Goal: Information Seeking & Learning: Find specific fact

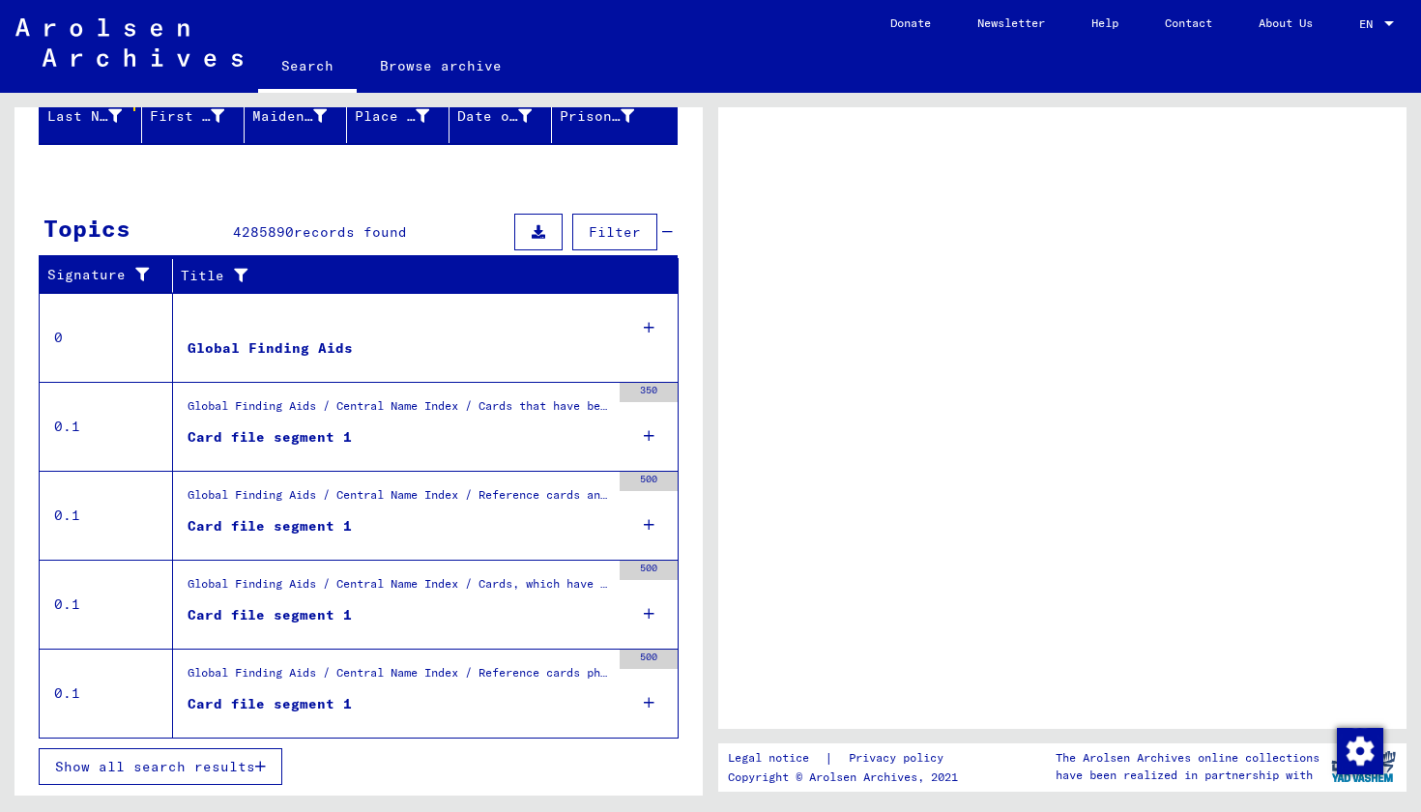
scroll to position [251, 0]
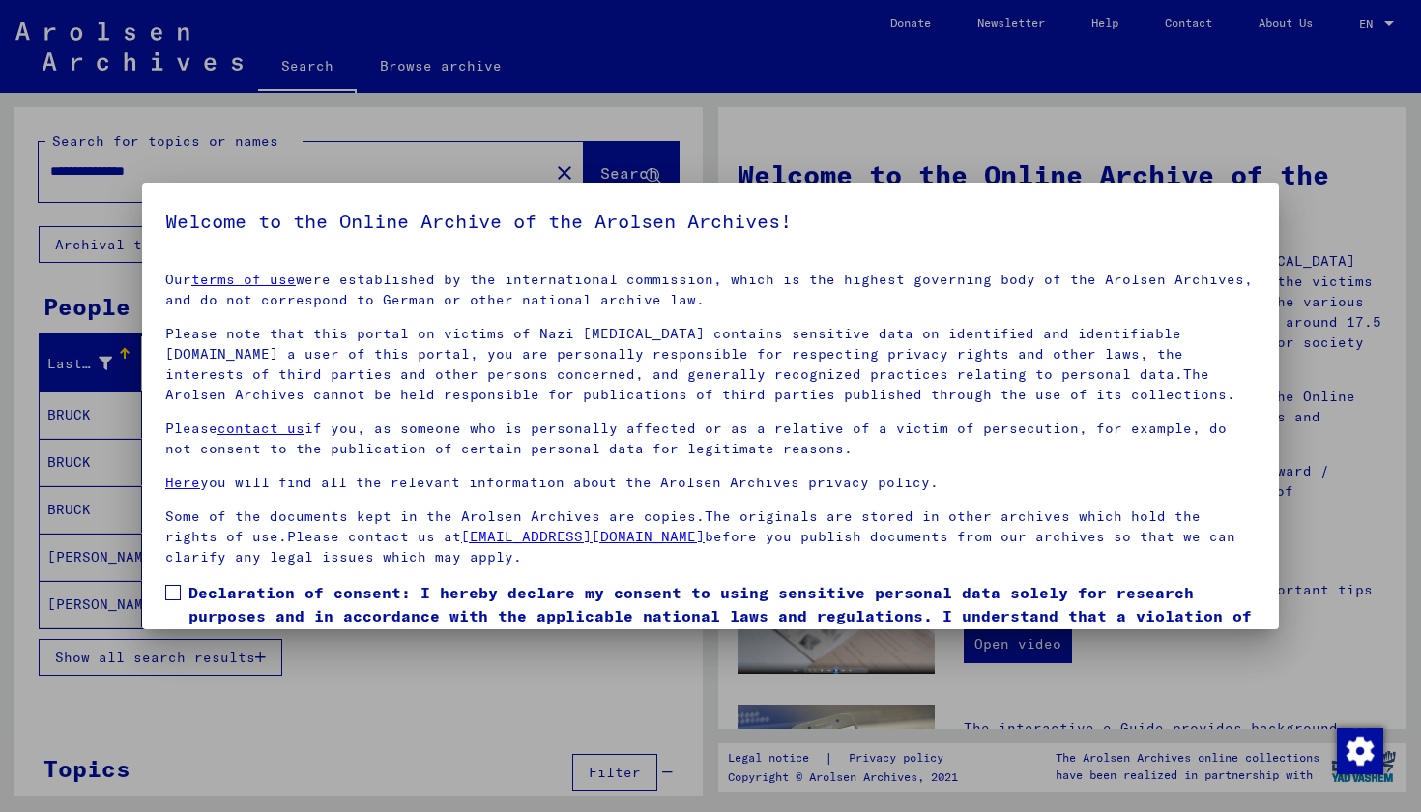
click at [178, 590] on span at bounding box center [172, 592] width 15 height 15
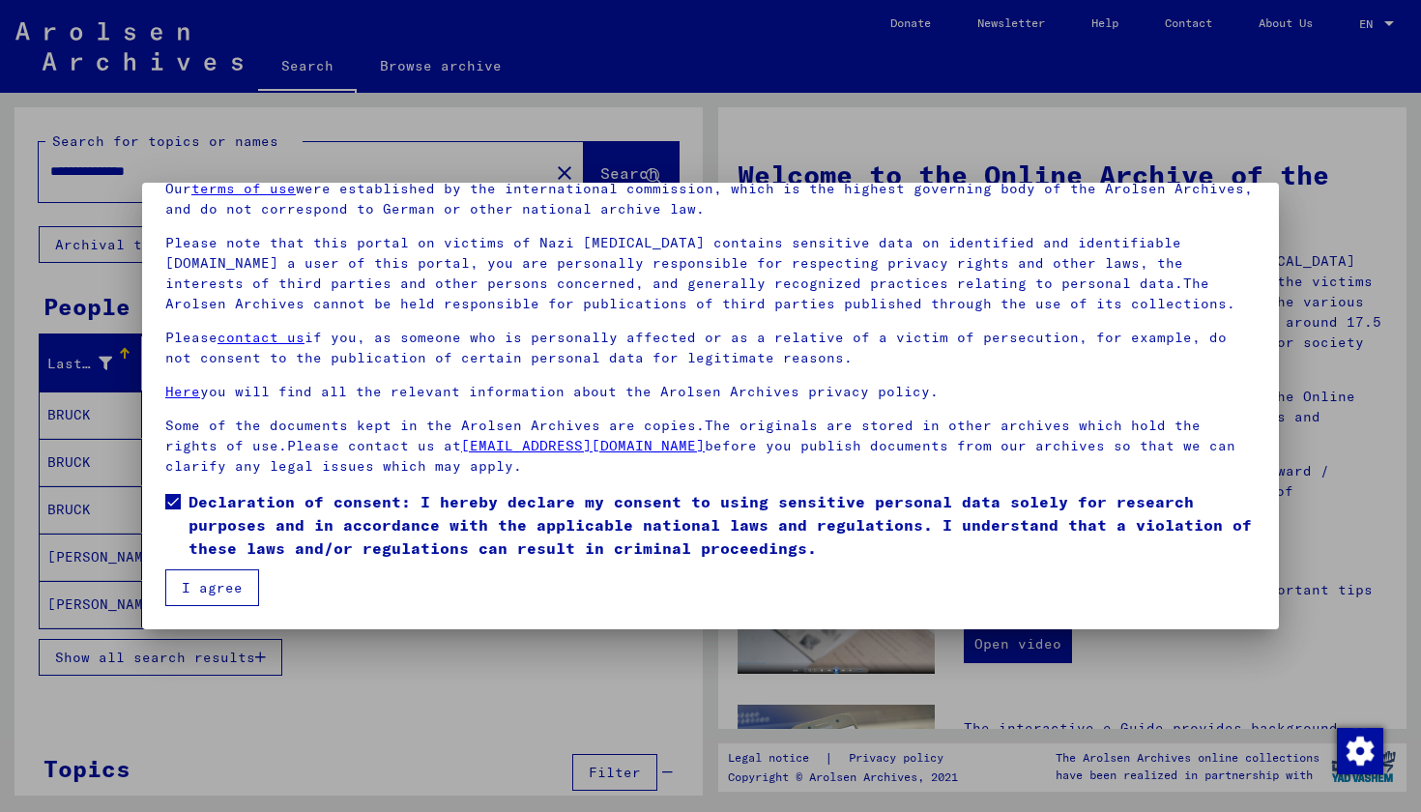
scroll to position [91, 0]
click at [237, 586] on button "I agree" at bounding box center [212, 588] width 94 height 37
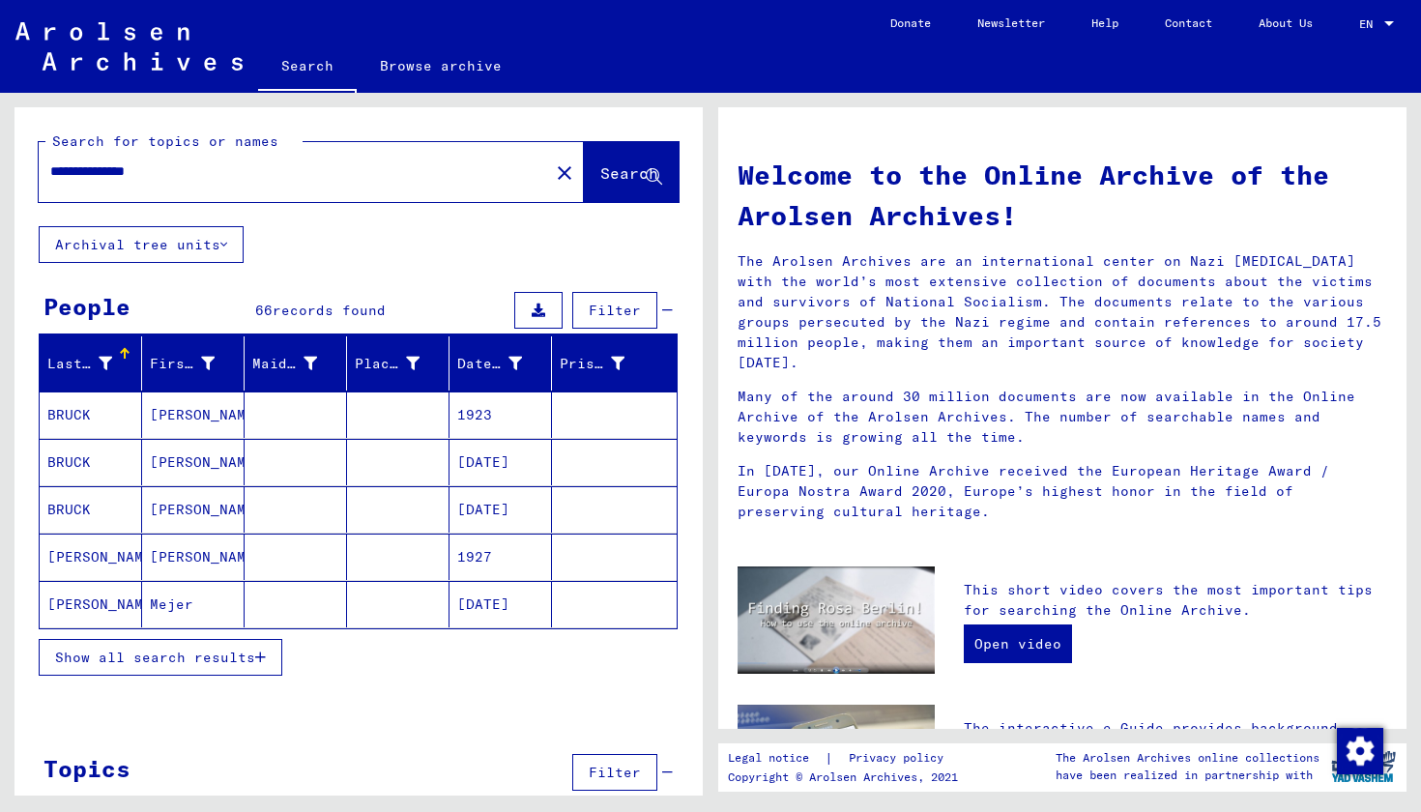
drag, startPoint x: 186, startPoint y: 170, endPoint x: 43, endPoint y: 169, distance: 143.1
click at [43, 169] on div "**********" at bounding box center [282, 172] width 487 height 44
type input "**********"
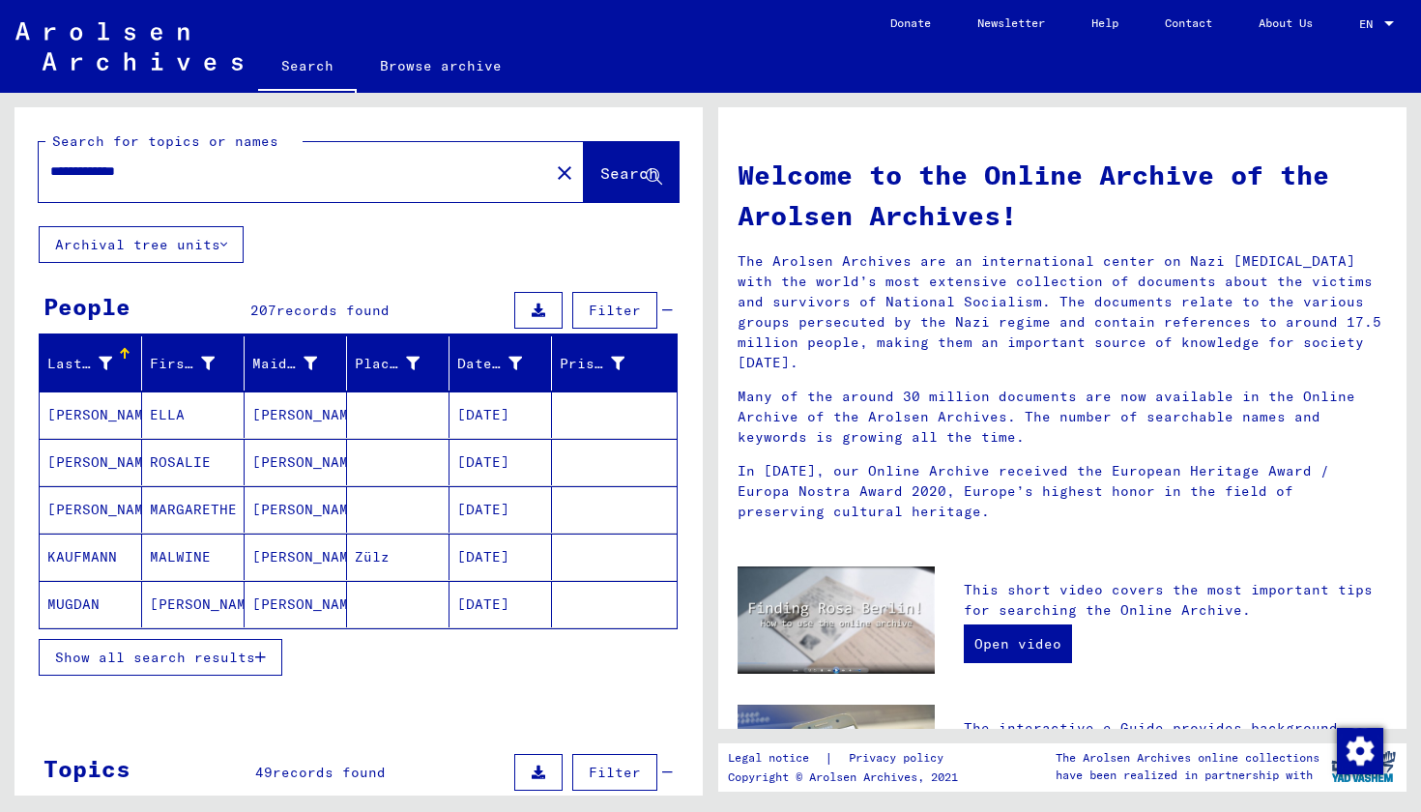
click at [238, 661] on span "Show all search results" at bounding box center [155, 657] width 200 height 17
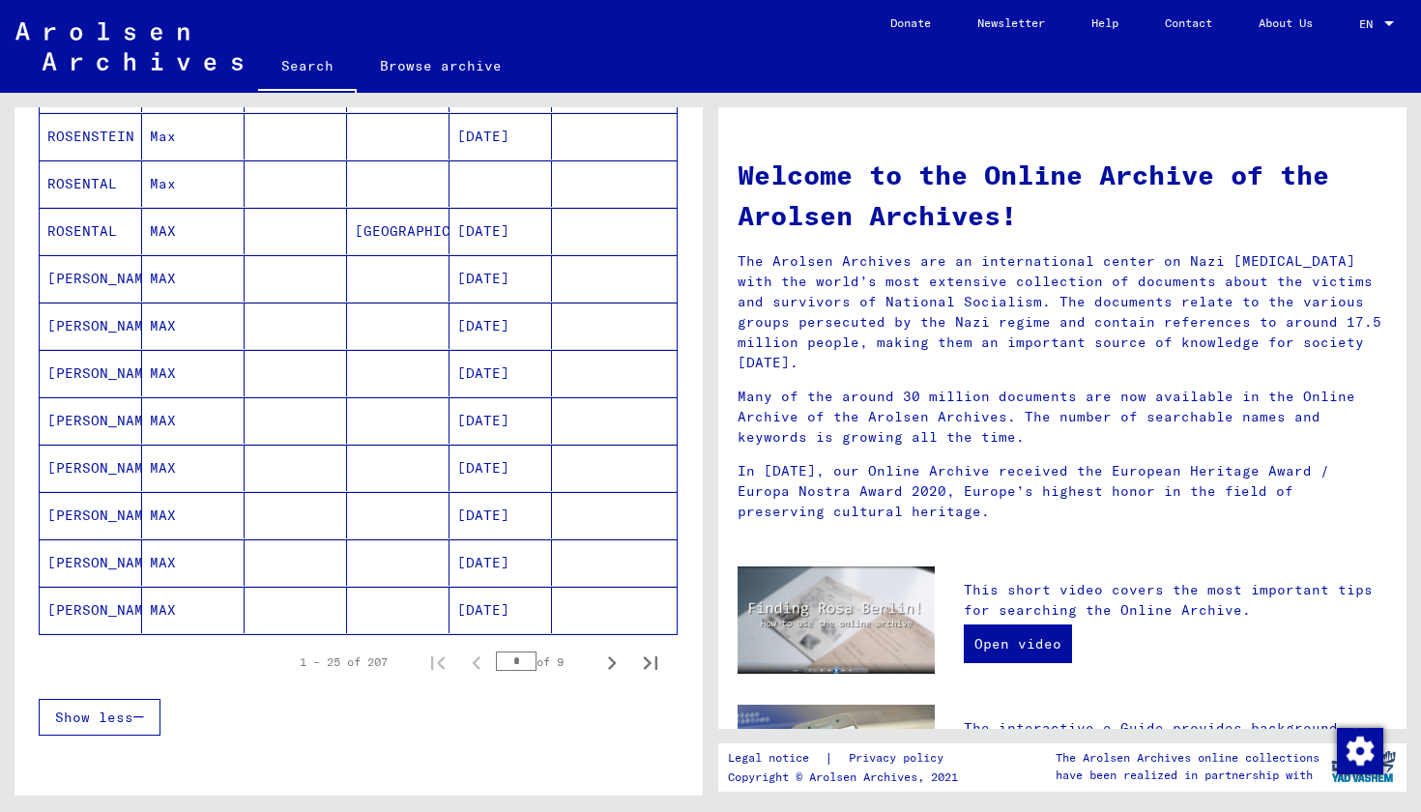
scroll to position [946, 0]
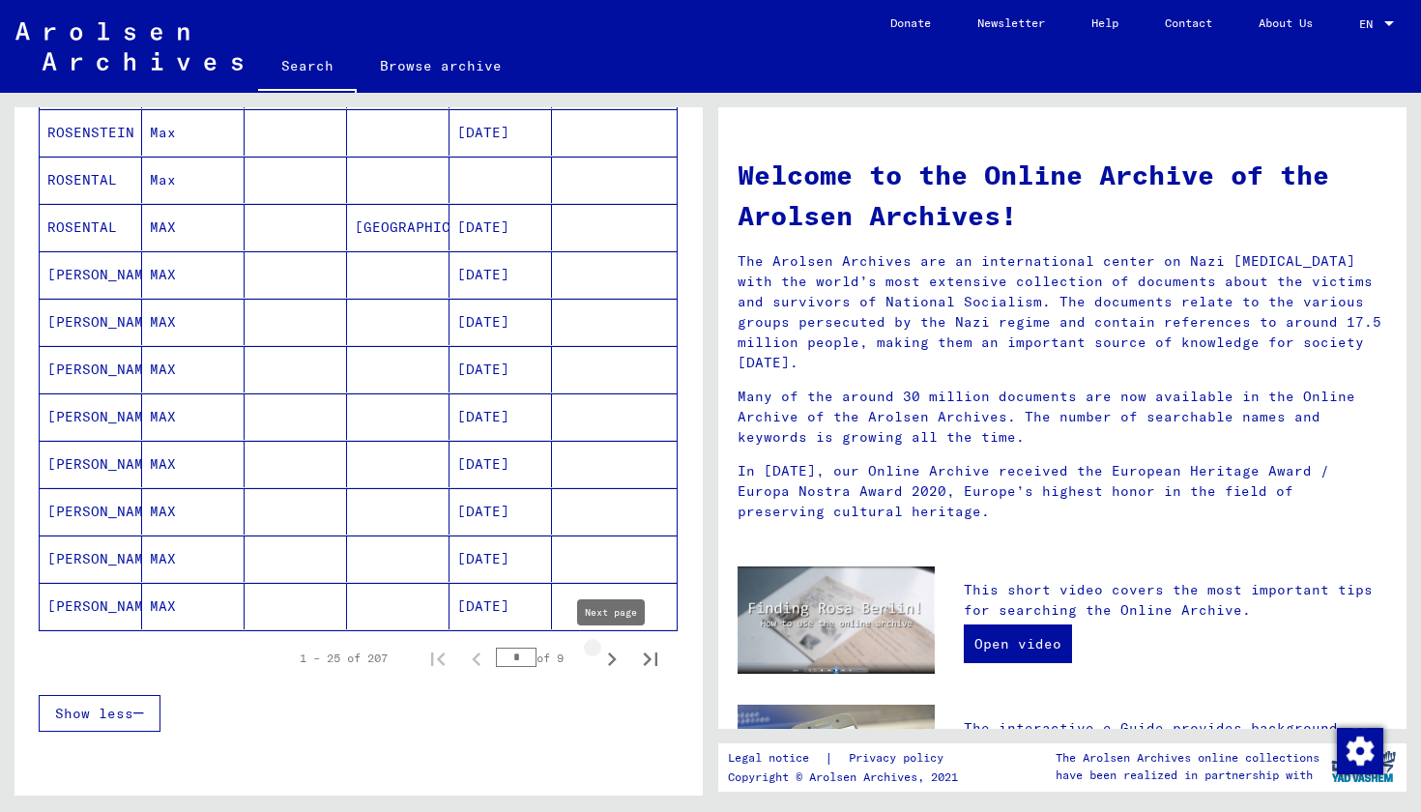
click at [613, 658] on icon "Next page" at bounding box center [612, 660] width 9 height 14
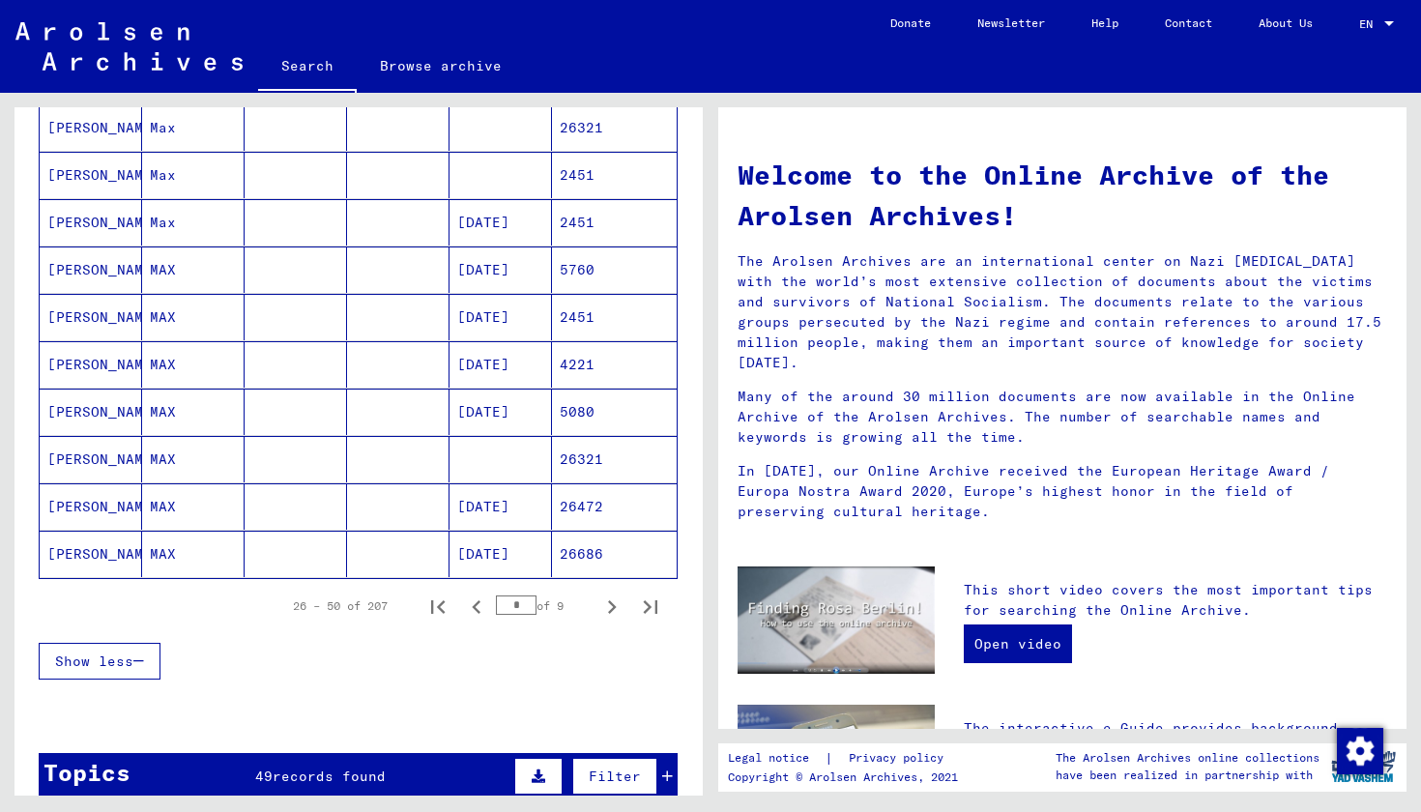
scroll to position [1004, 0]
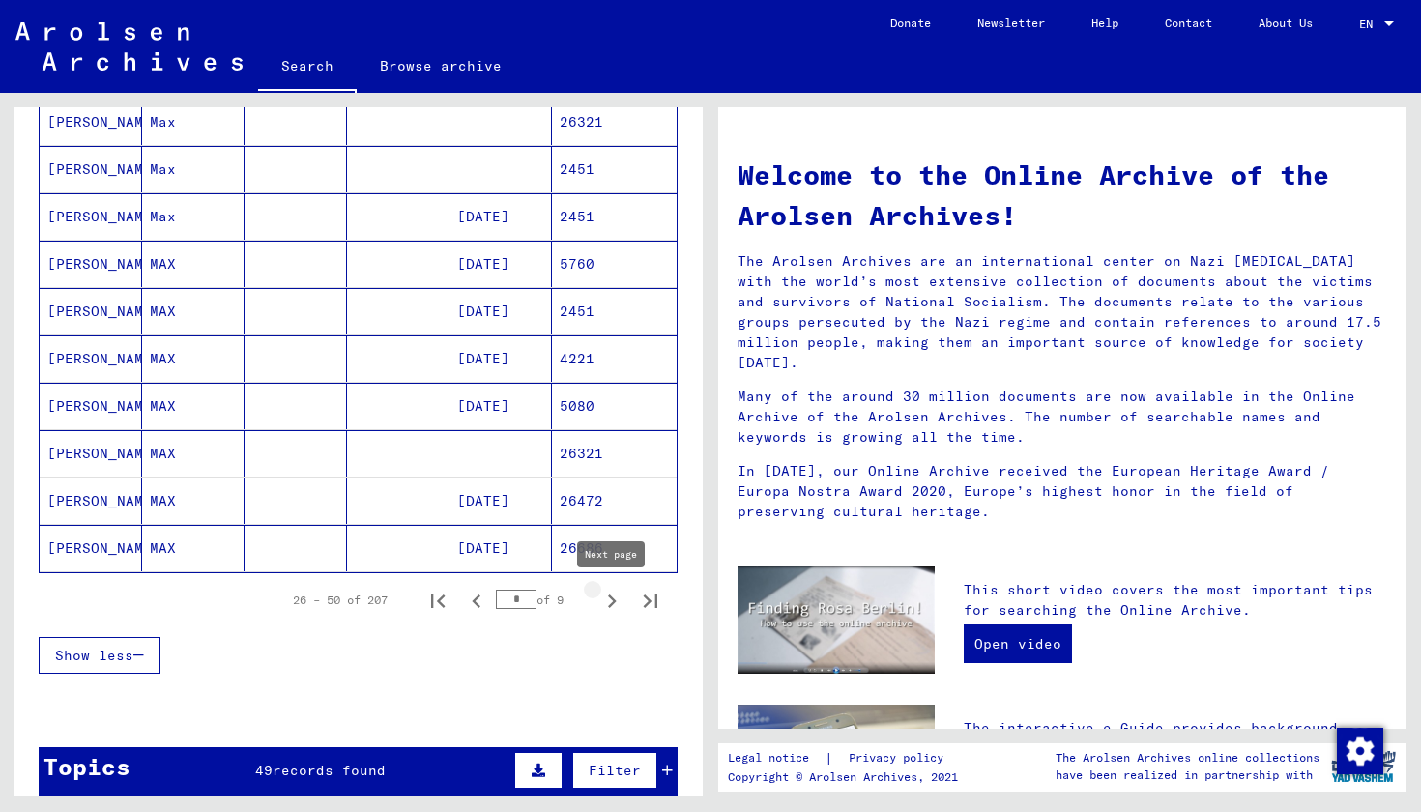
click at [613, 597] on icon "Next page" at bounding box center [612, 601] width 27 height 27
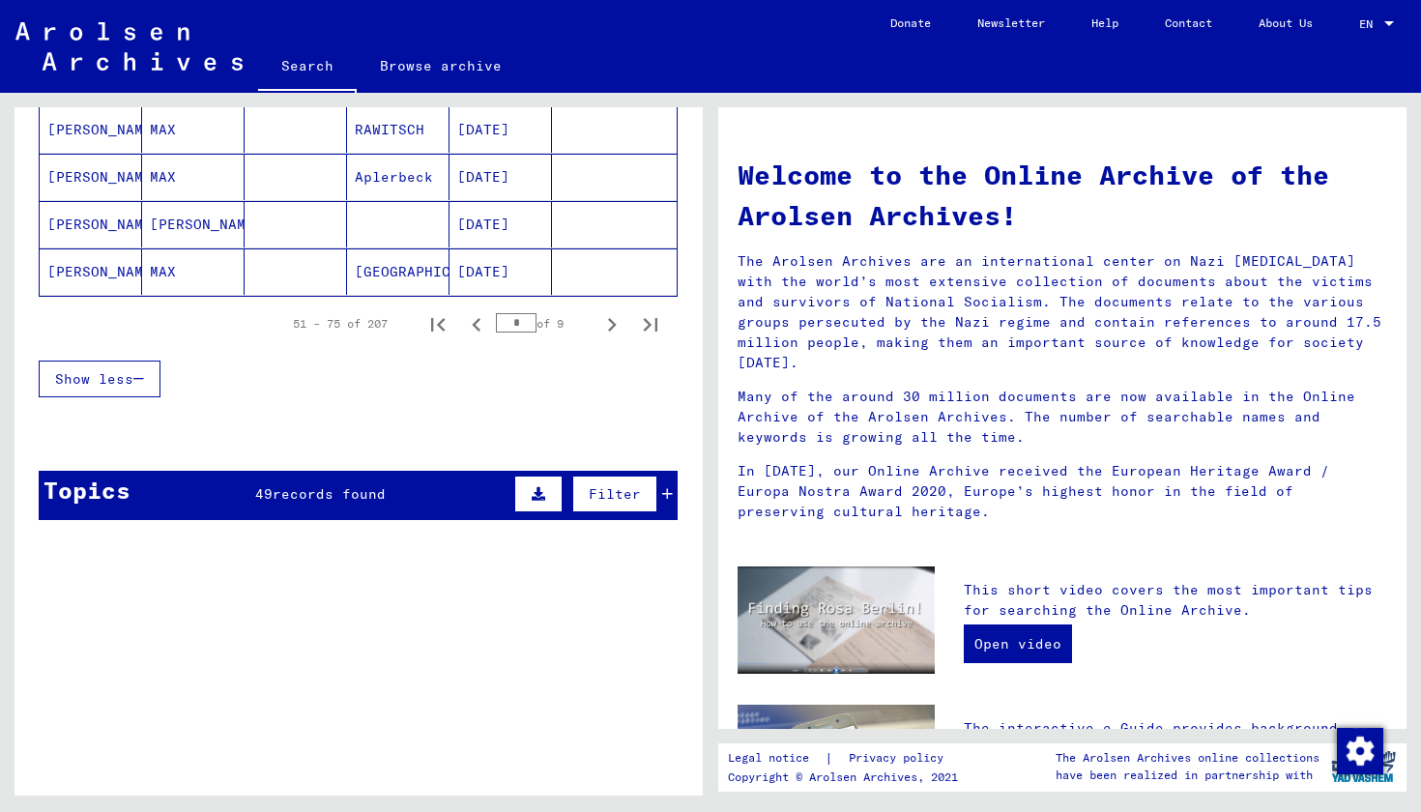
scroll to position [1283, 0]
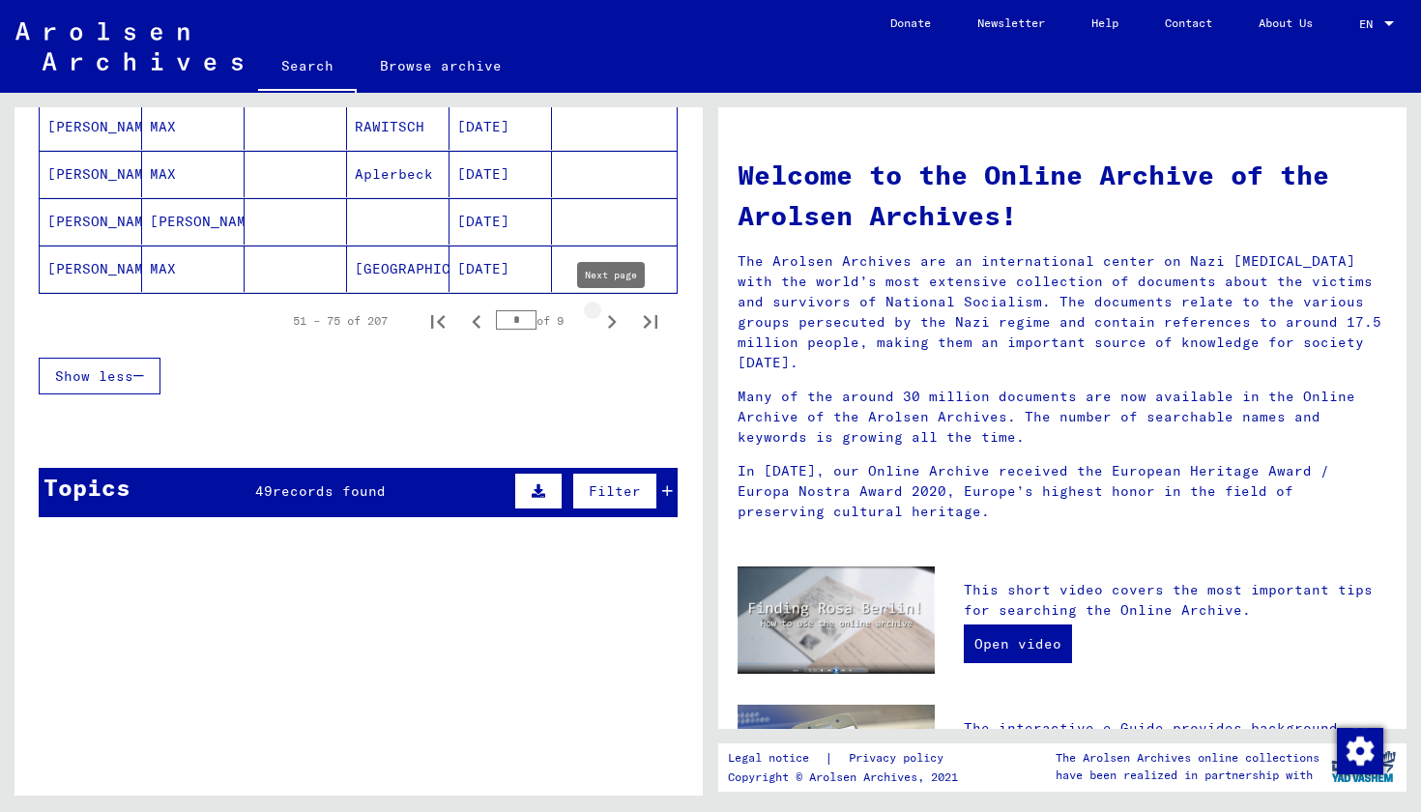
click at [615, 316] on icon "Next page" at bounding box center [612, 321] width 27 height 27
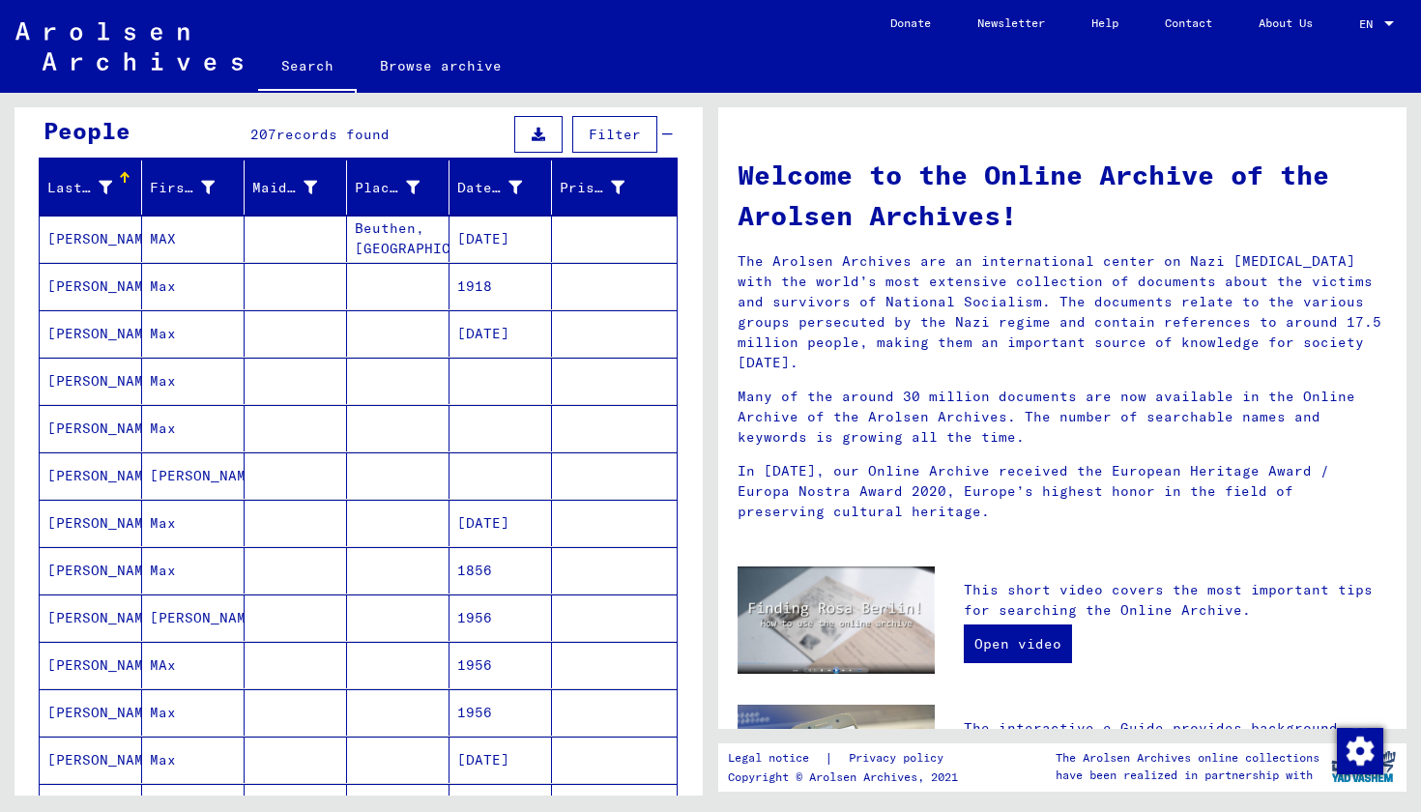
scroll to position [138, 0]
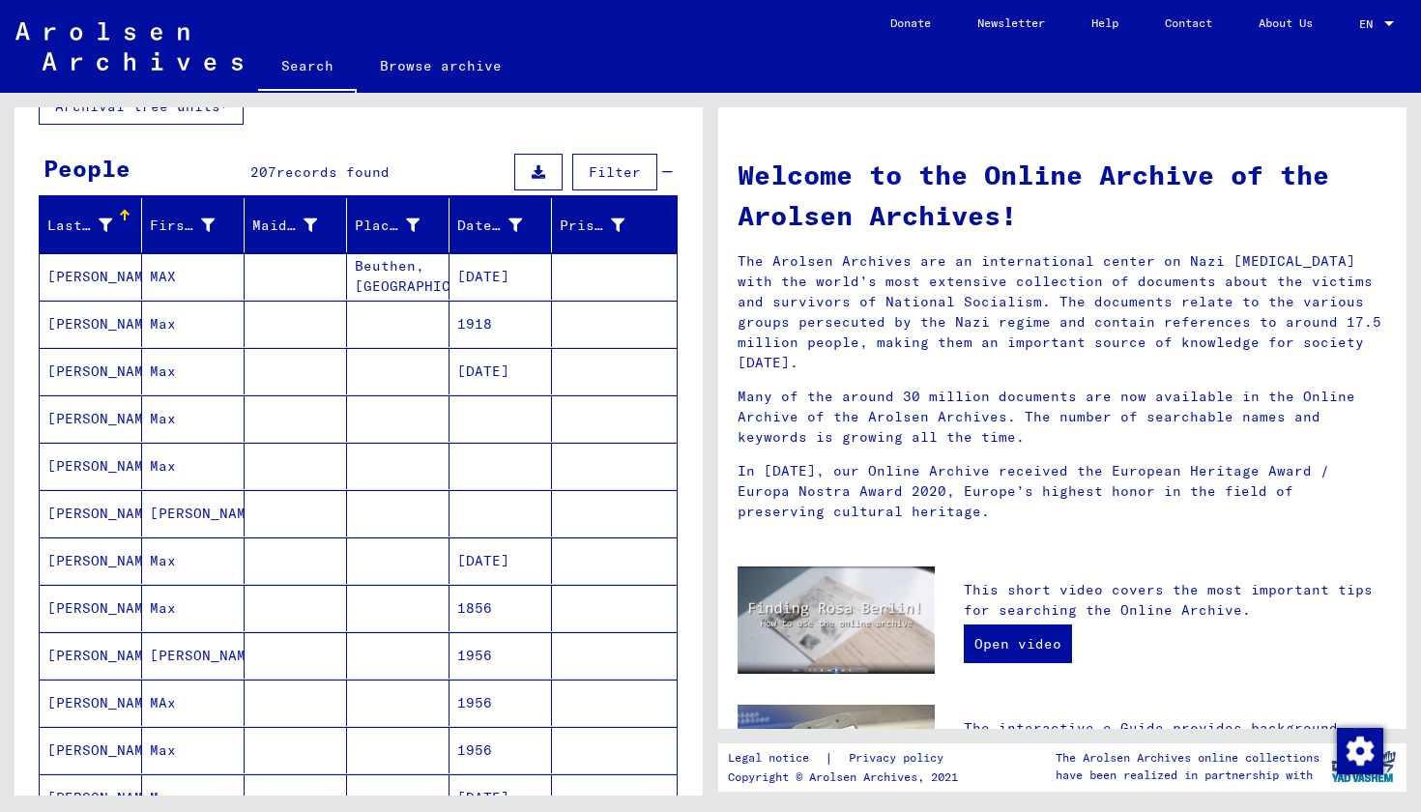
click at [91, 373] on mat-cell "[PERSON_NAME]" at bounding box center [91, 371] width 102 height 46
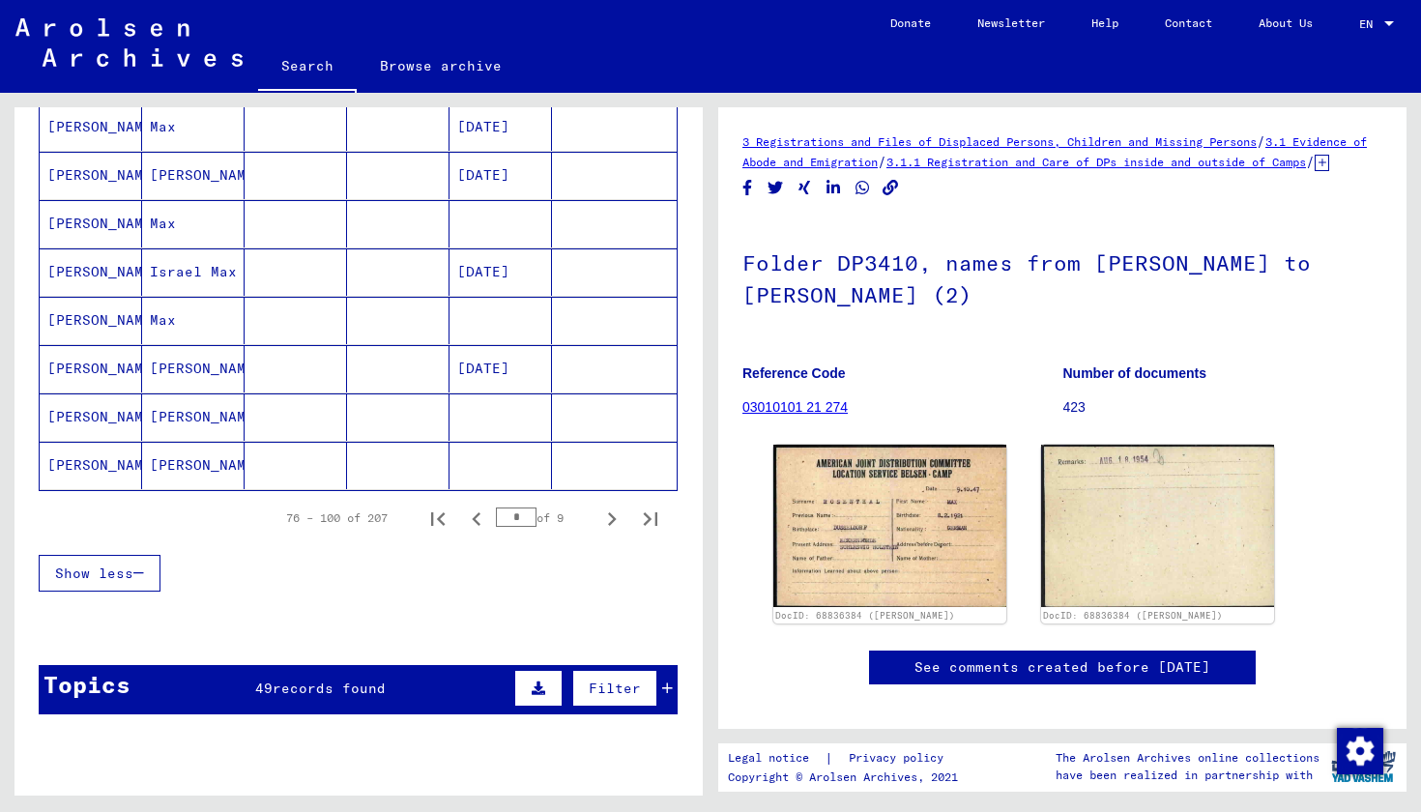
scroll to position [1062, 0]
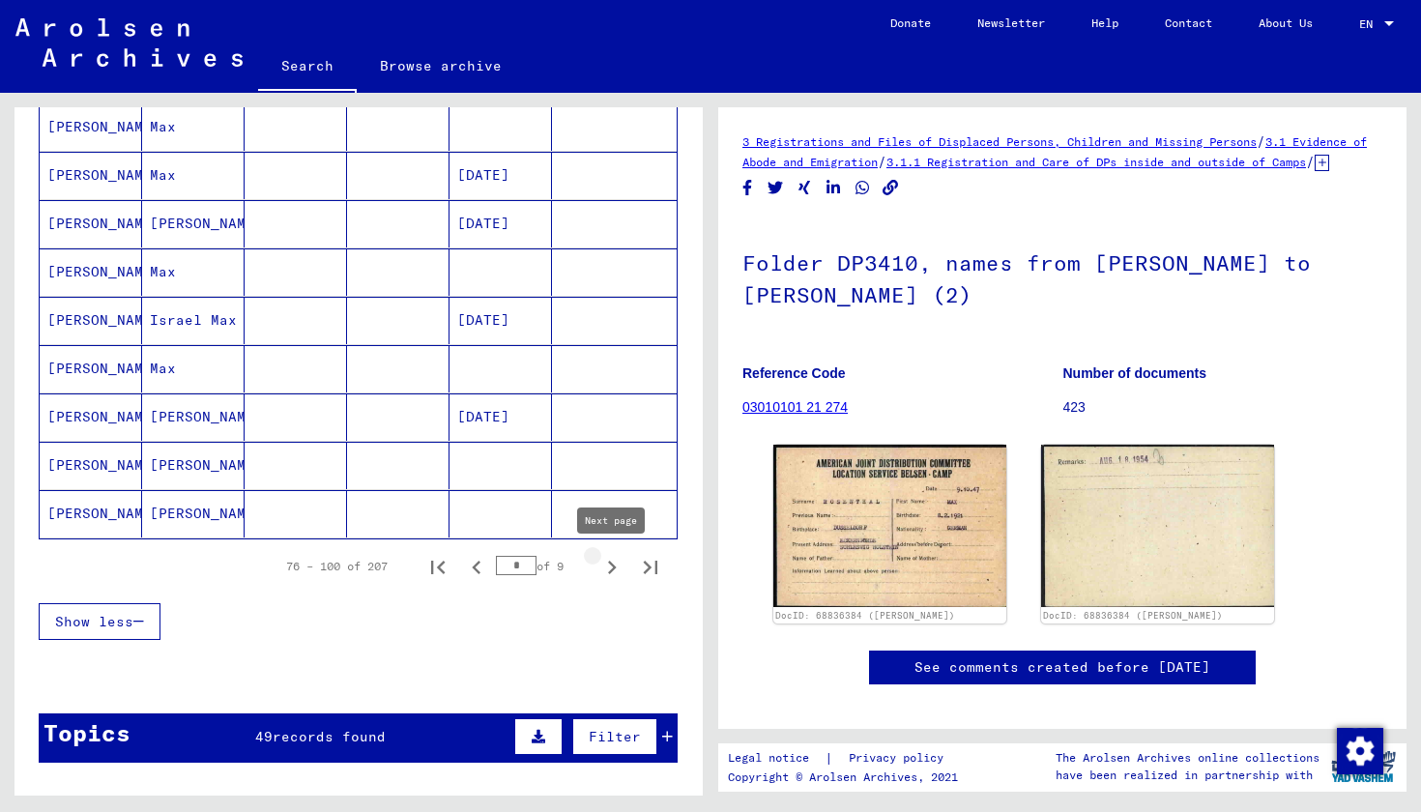
click at [613, 569] on icon "Next page" at bounding box center [612, 568] width 9 height 14
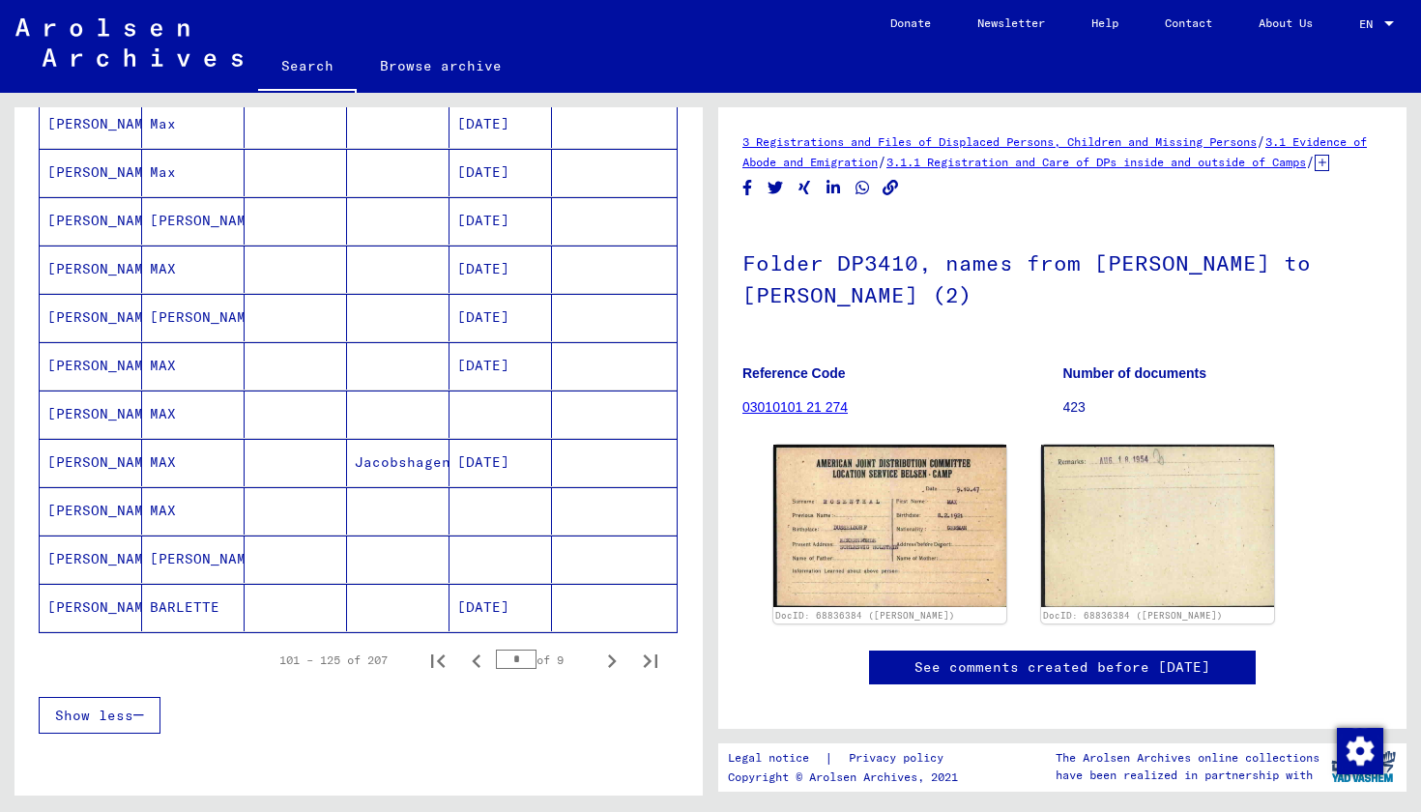
scroll to position [1006, 0]
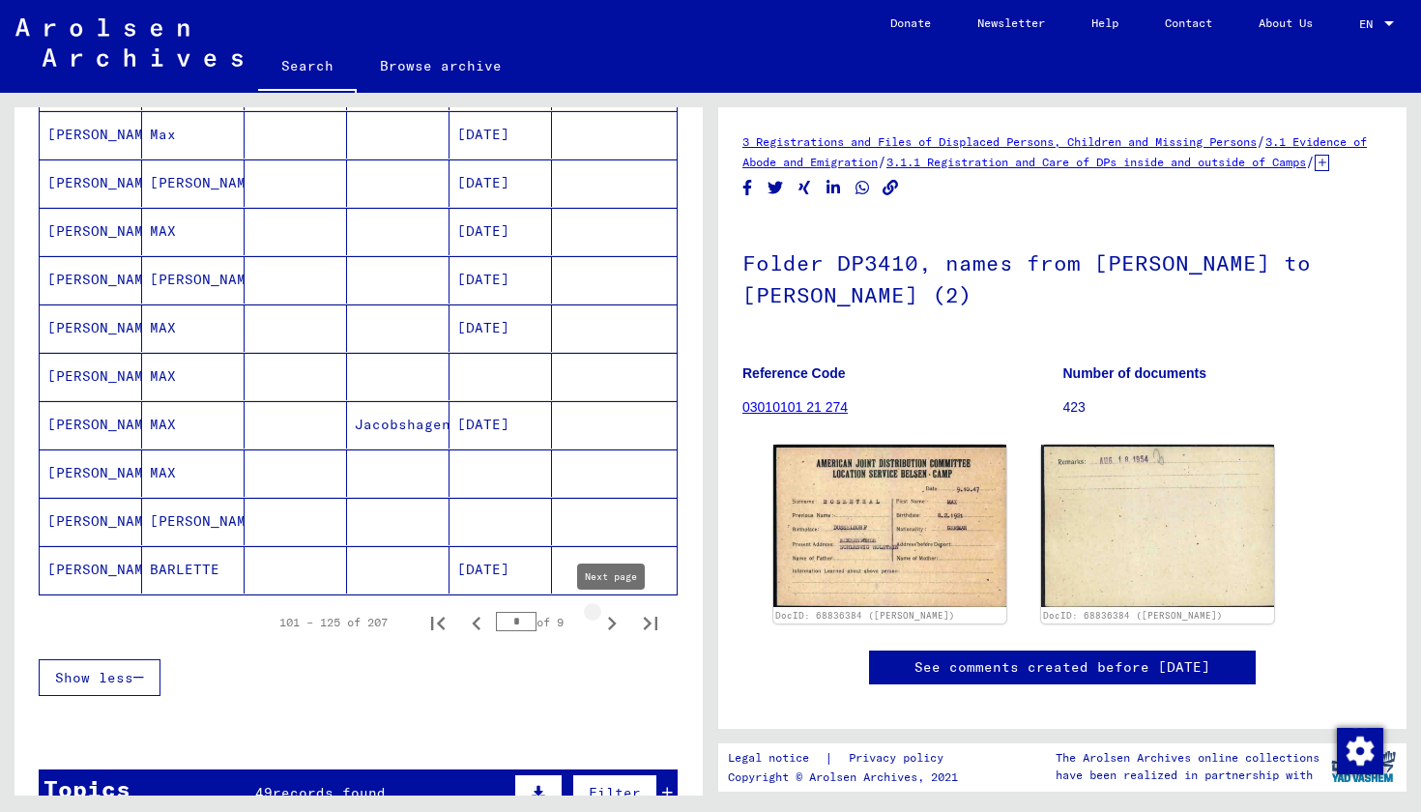
click at [615, 625] on icon "Next page" at bounding box center [612, 624] width 9 height 14
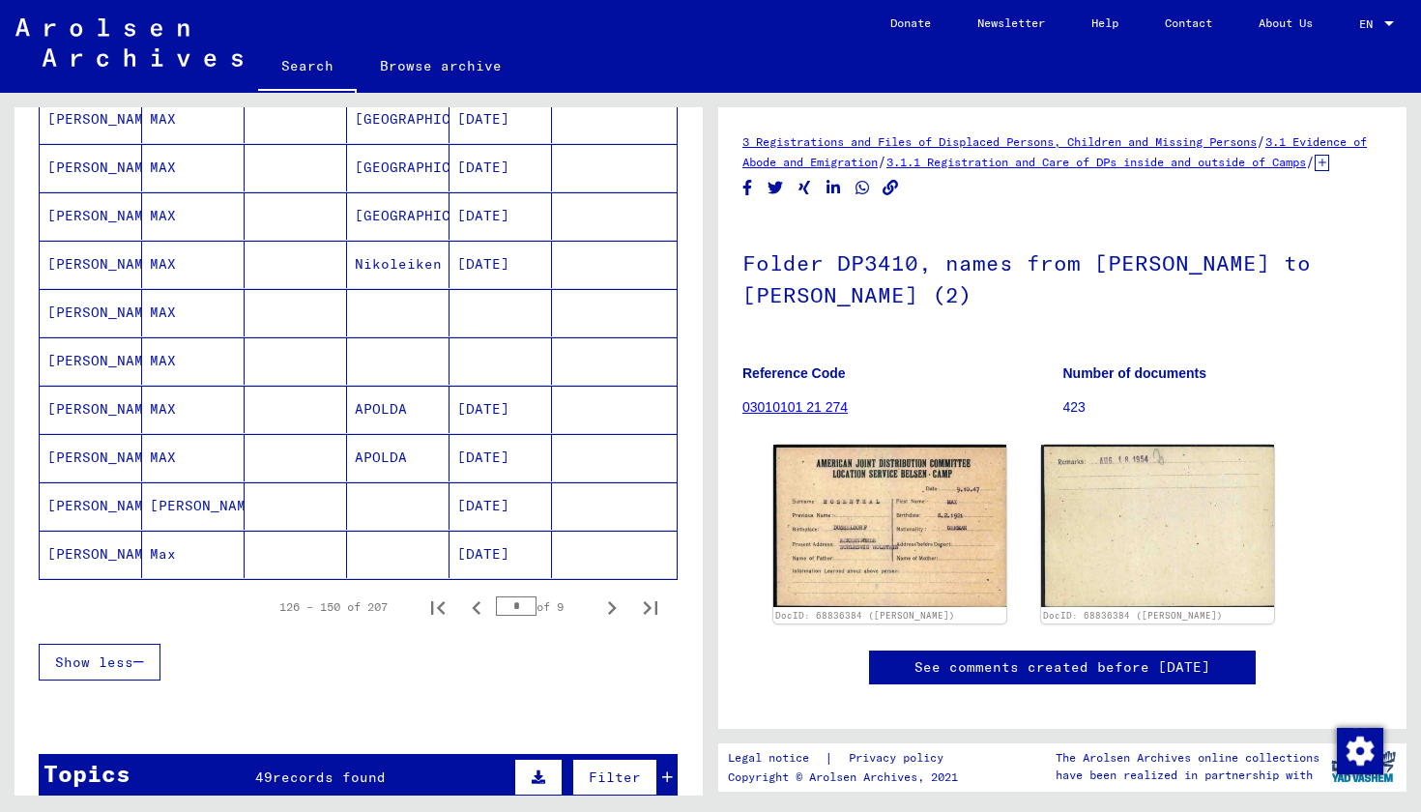
scroll to position [1023, 0]
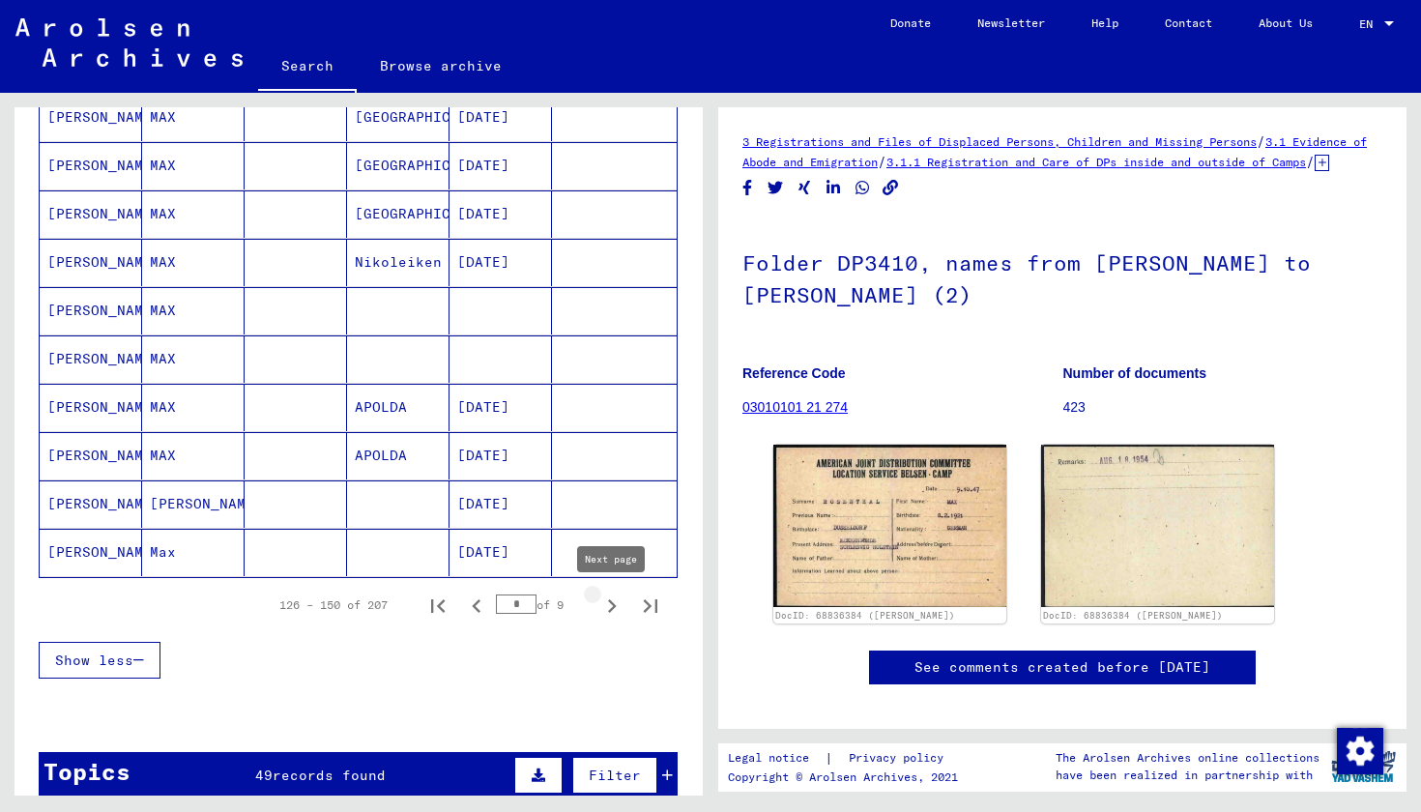
click at [614, 607] on icon "Next page" at bounding box center [612, 607] width 9 height 14
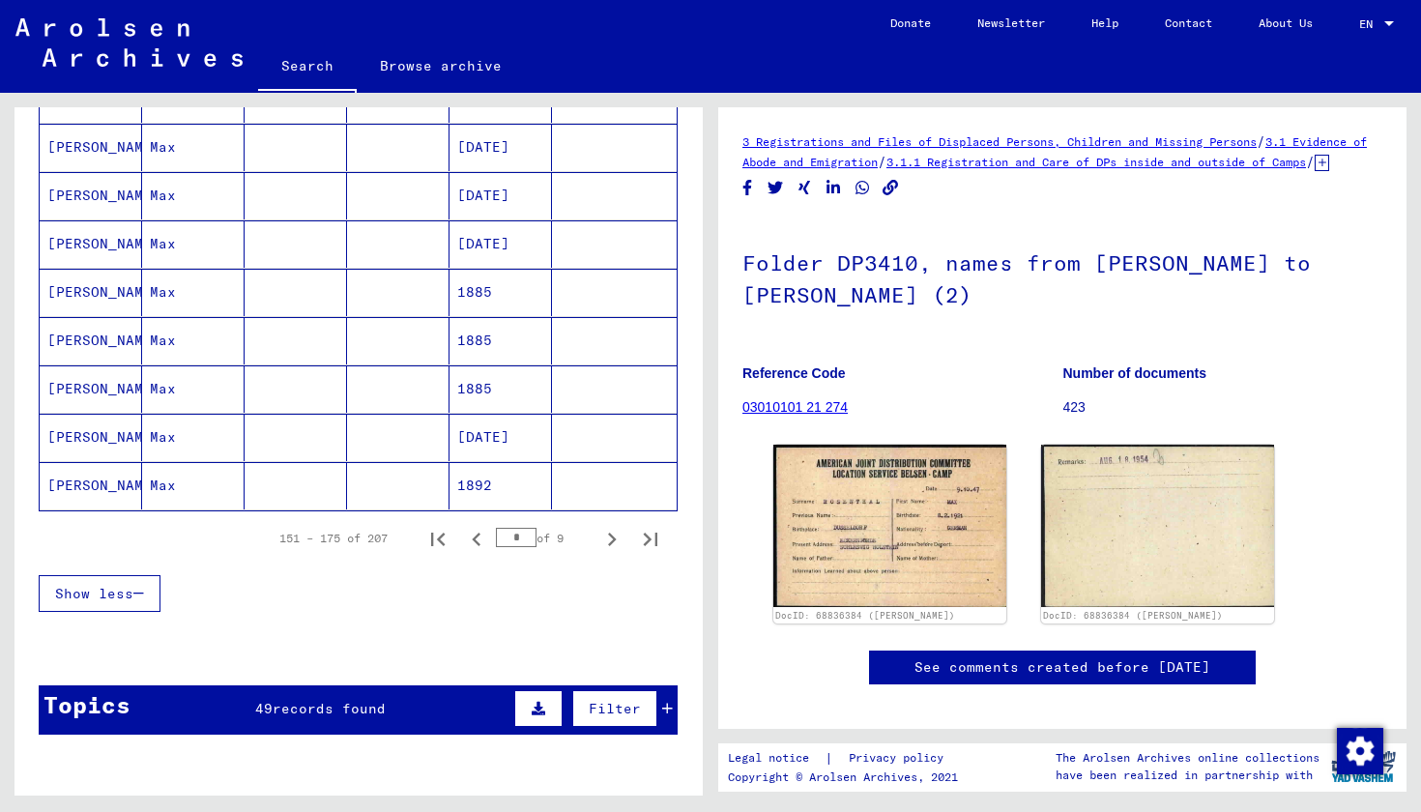
scroll to position [1099, 0]
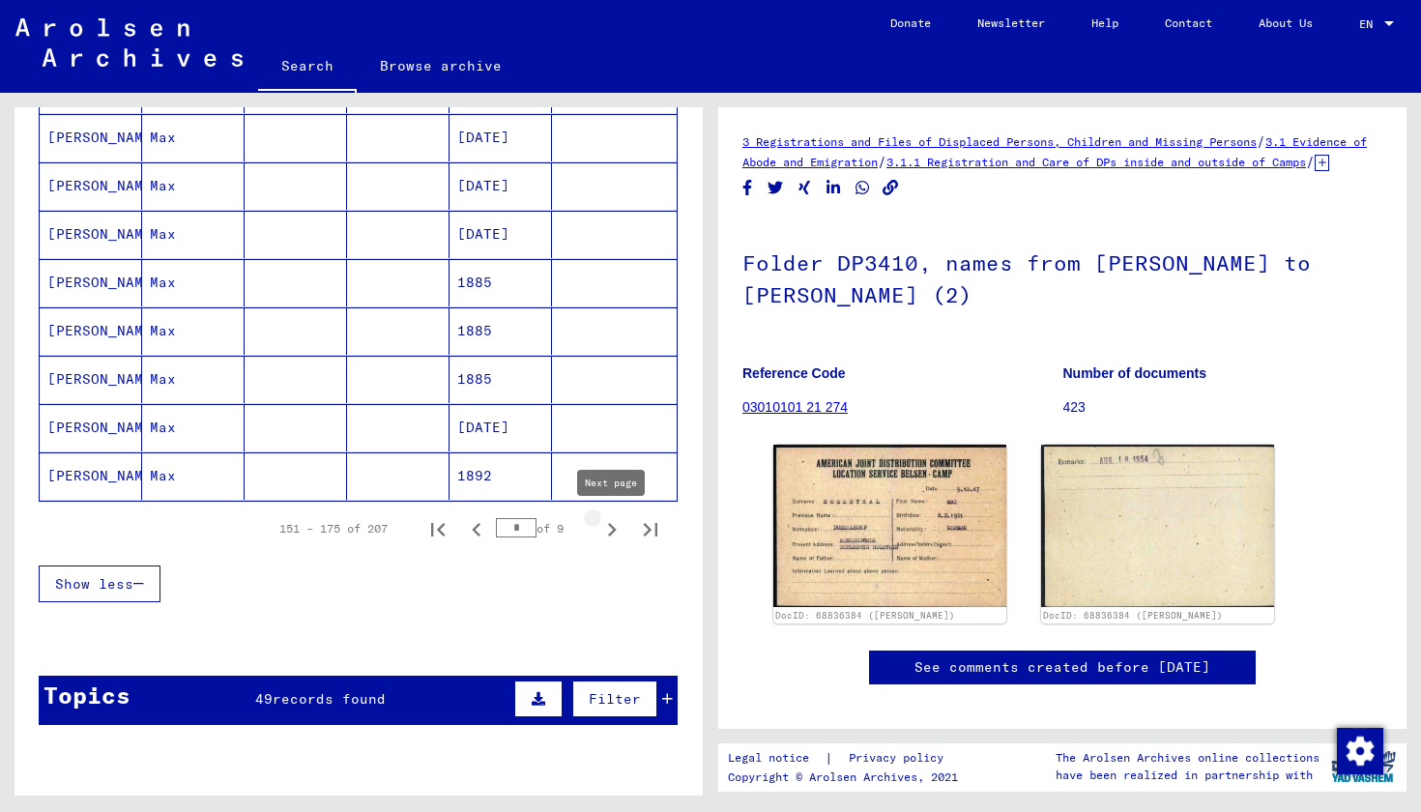
click at [612, 530] on icon "Next page" at bounding box center [612, 529] width 27 height 27
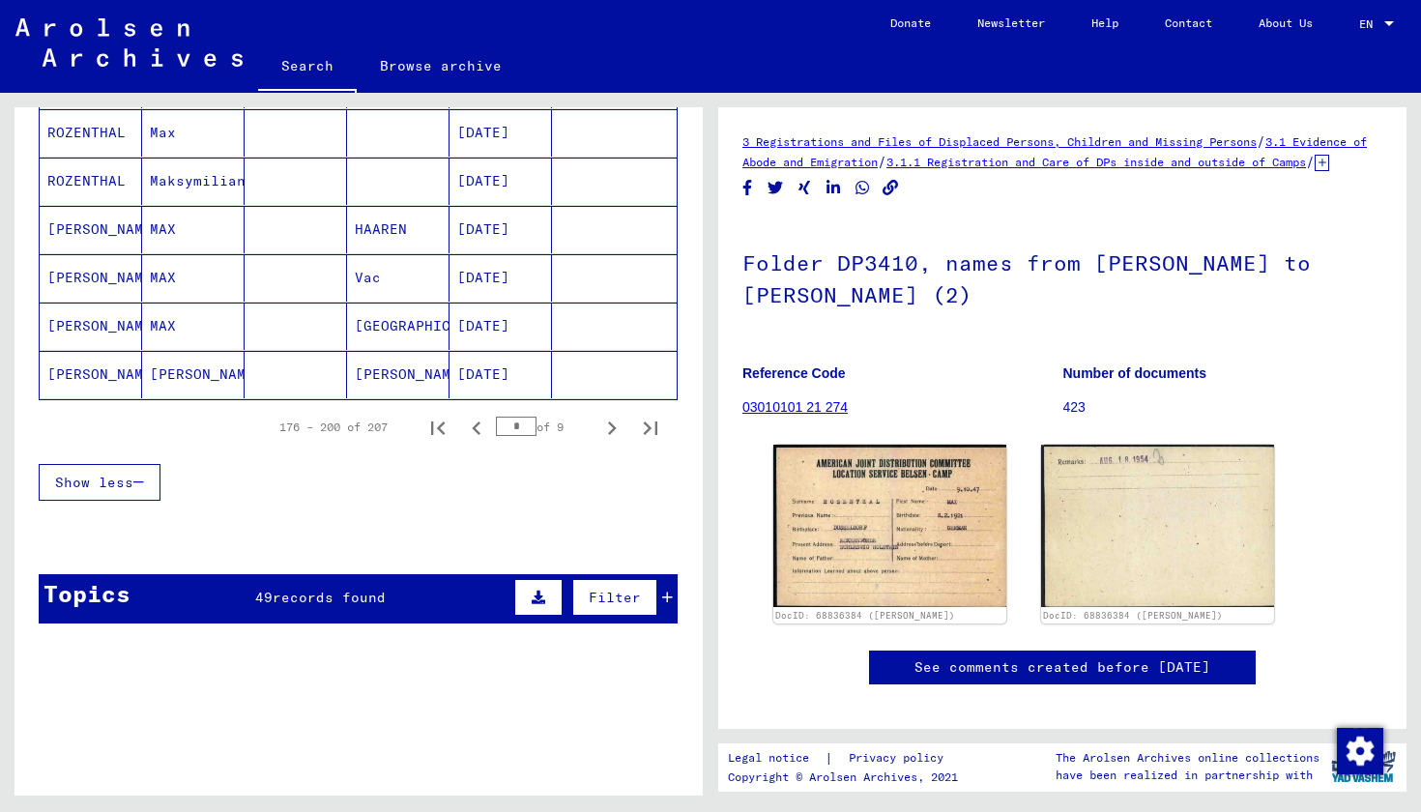
scroll to position [1203, 0]
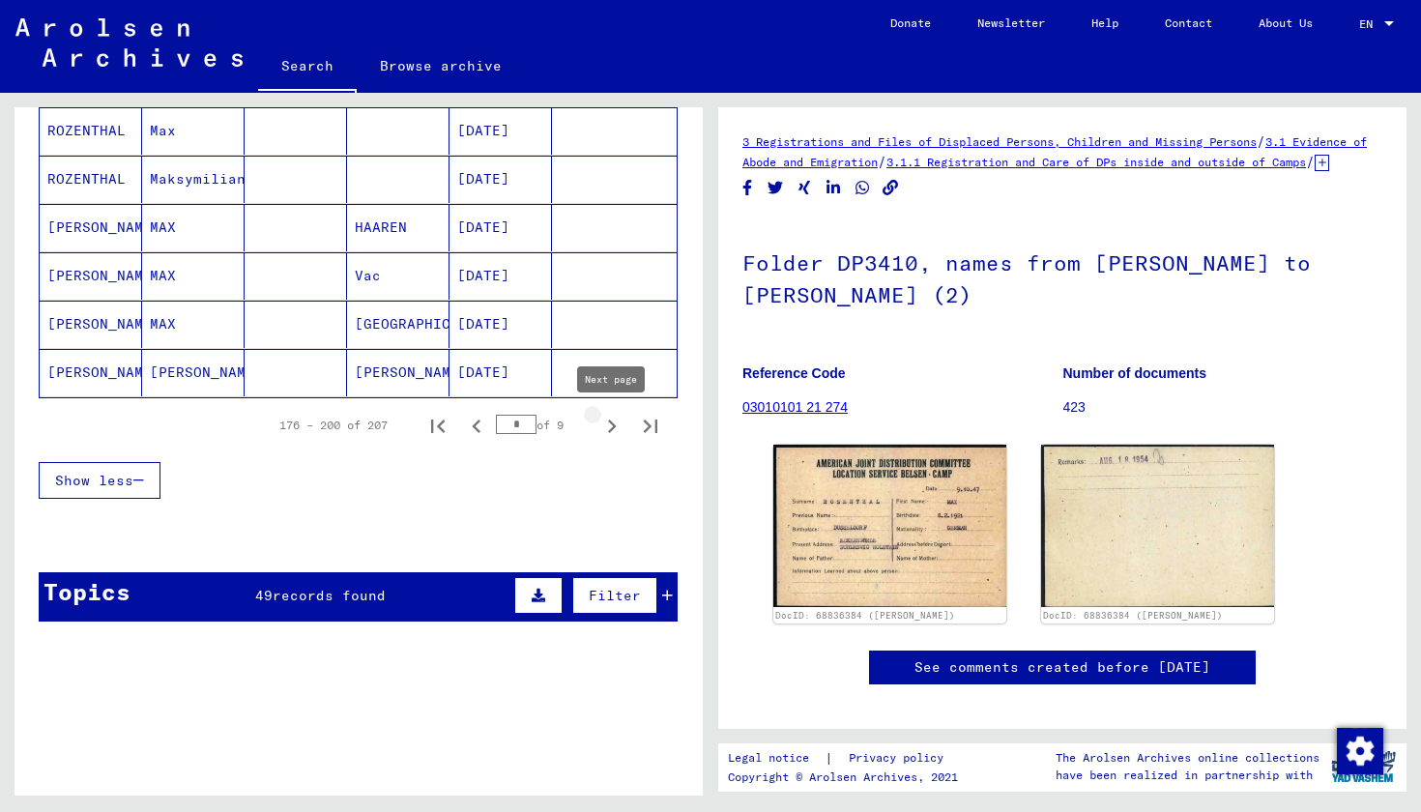
click at [614, 422] on icon "Next page" at bounding box center [612, 426] width 27 height 27
type input "*"
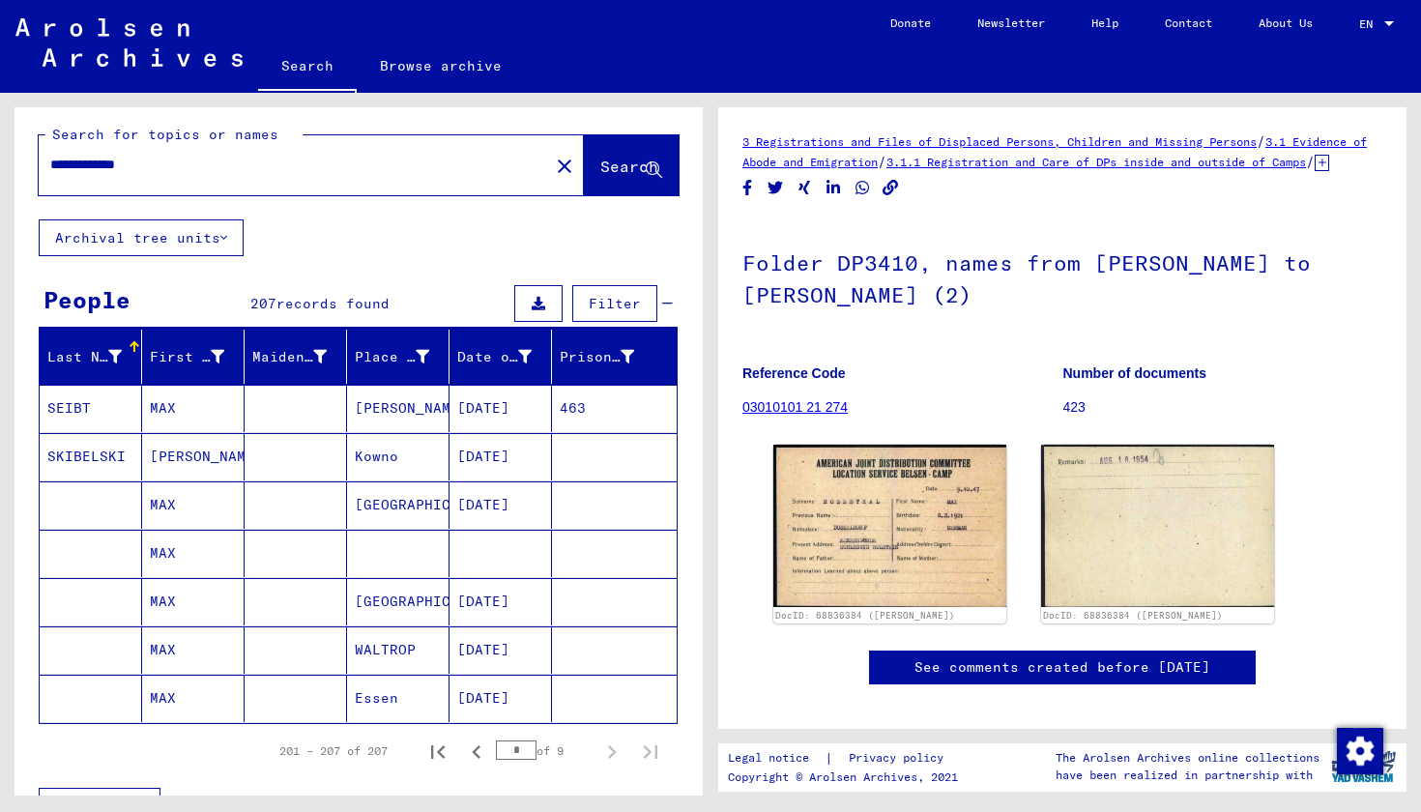
scroll to position [0, 0]
click at [204, 167] on input "**********" at bounding box center [293, 165] width 487 height 20
type input "**********"
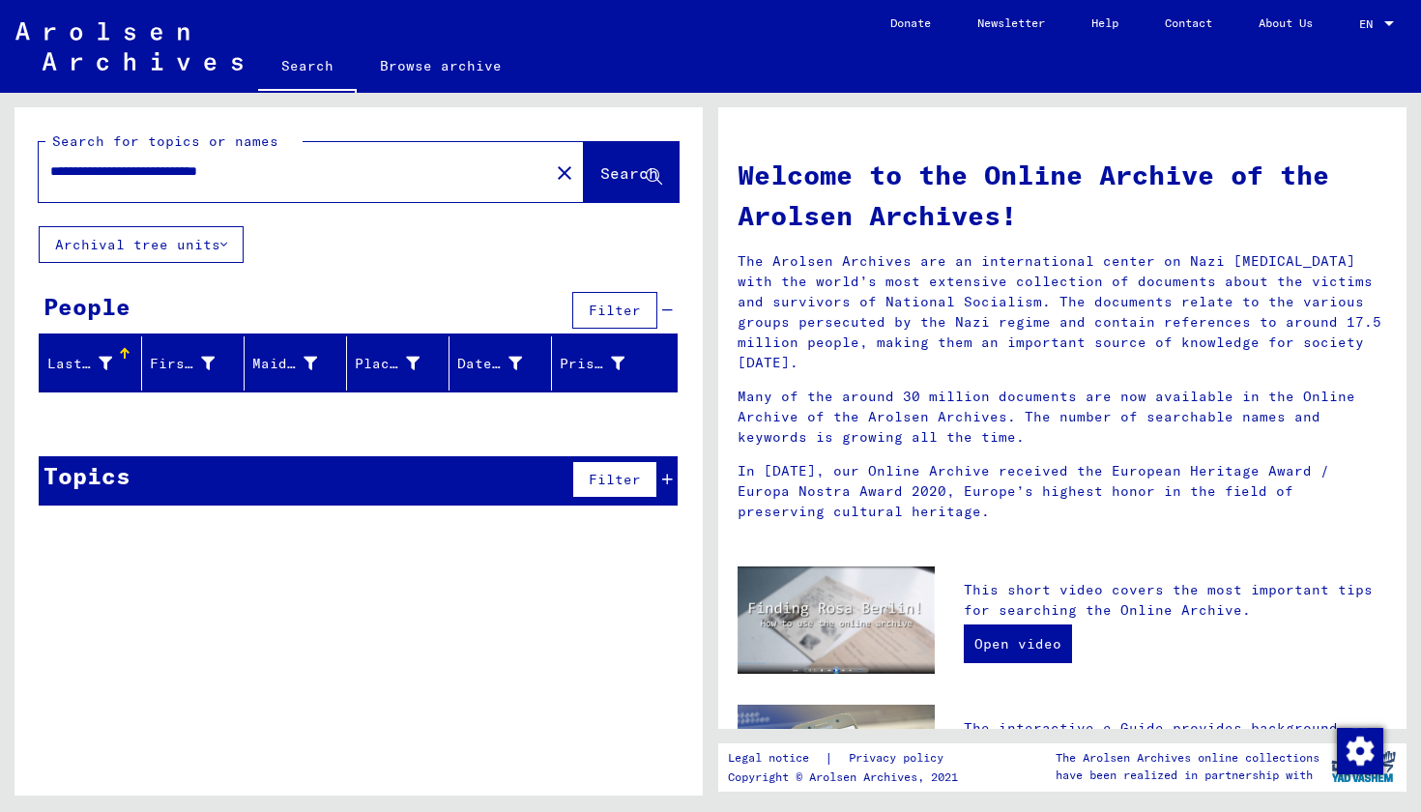
drag, startPoint x: 314, startPoint y: 166, endPoint x: 73, endPoint y: 161, distance: 241.8
click at [73, 161] on input "**********" at bounding box center [288, 171] width 476 height 20
